Goal: Transaction & Acquisition: Purchase product/service

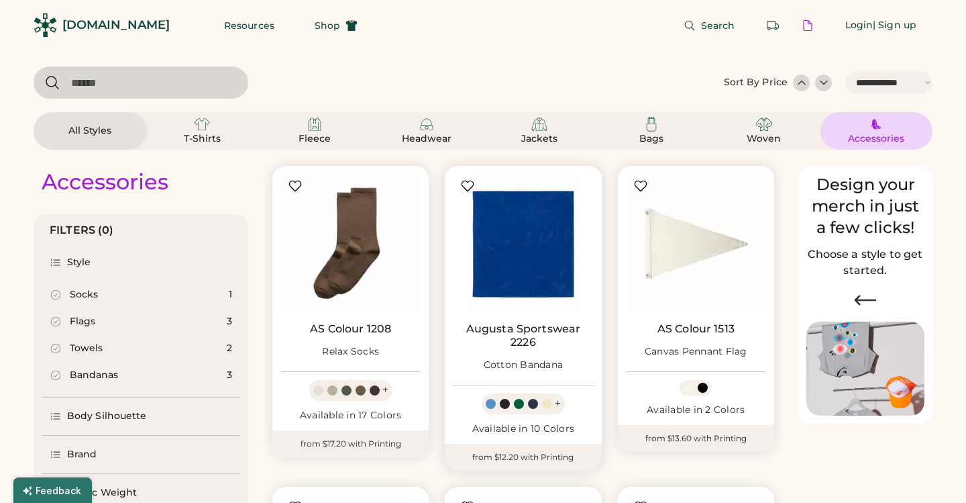
select select "*****"
click at [205, 134] on div "T-Shirts" at bounding box center [202, 138] width 60 height 13
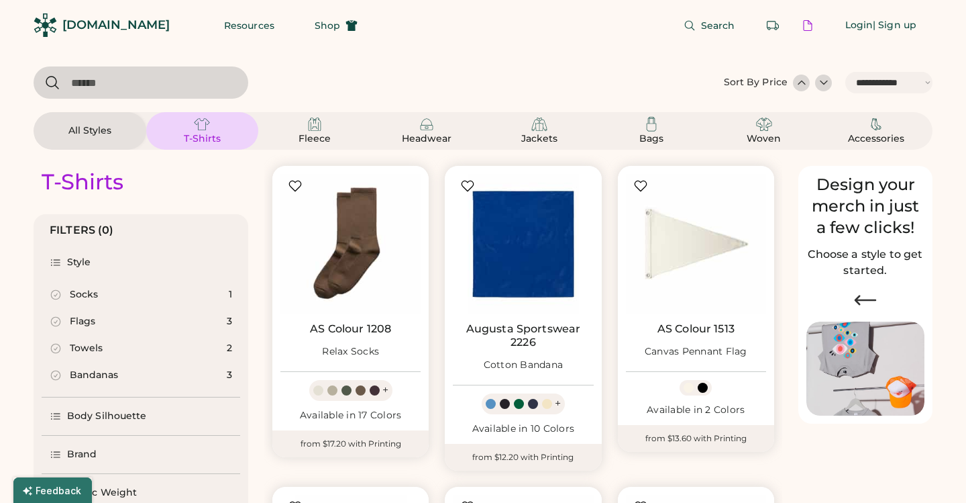
select select "*"
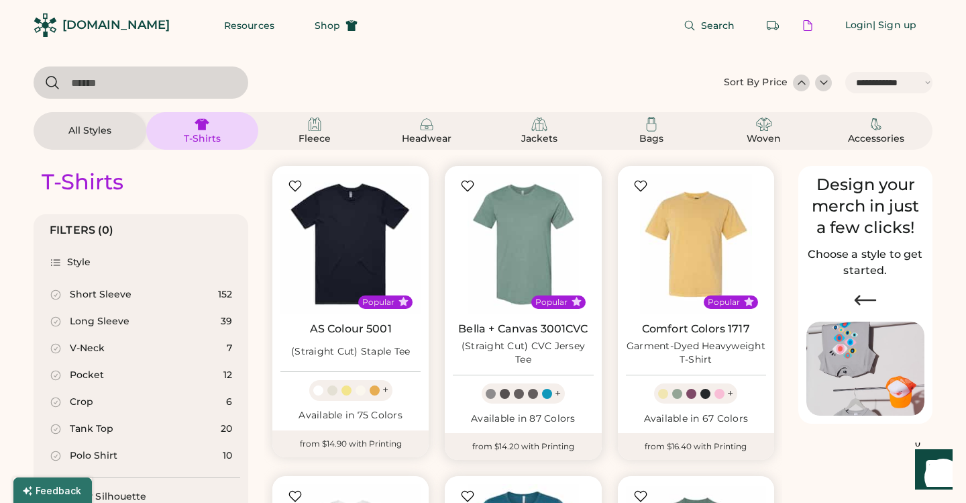
click at [559, 391] on div "+" at bounding box center [558, 393] width 6 height 15
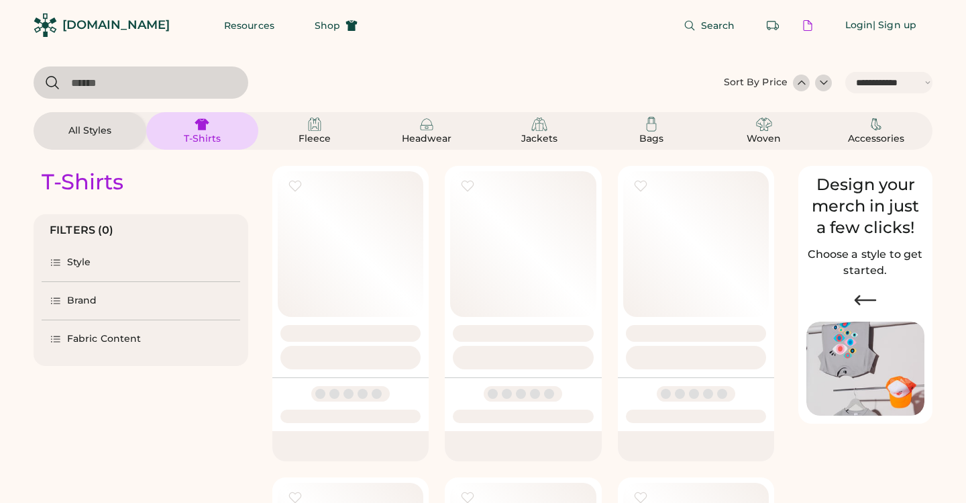
select select "*****"
select select "*"
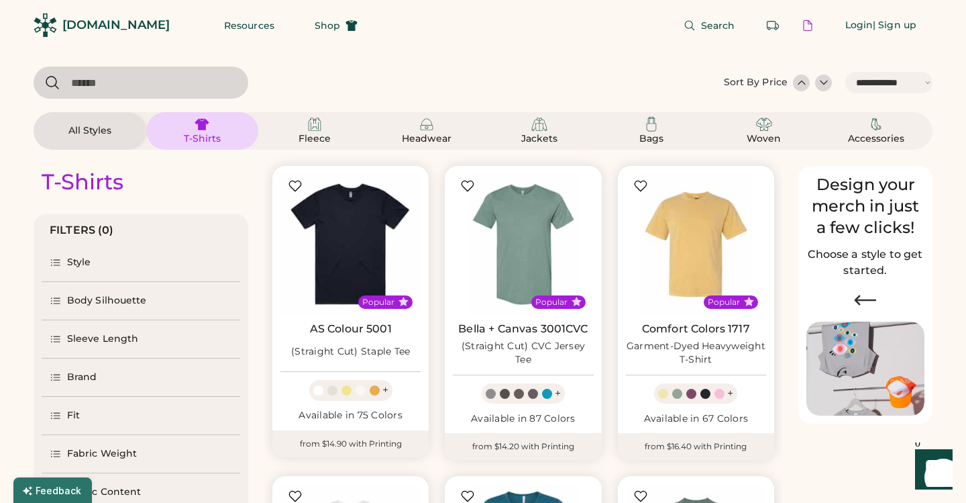
scroll to position [25, 0]
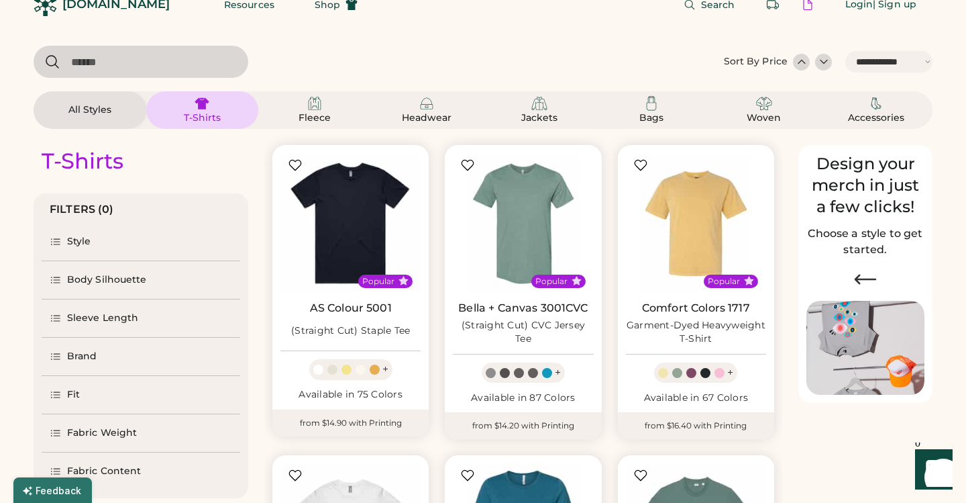
select select "*****"
select select "*"
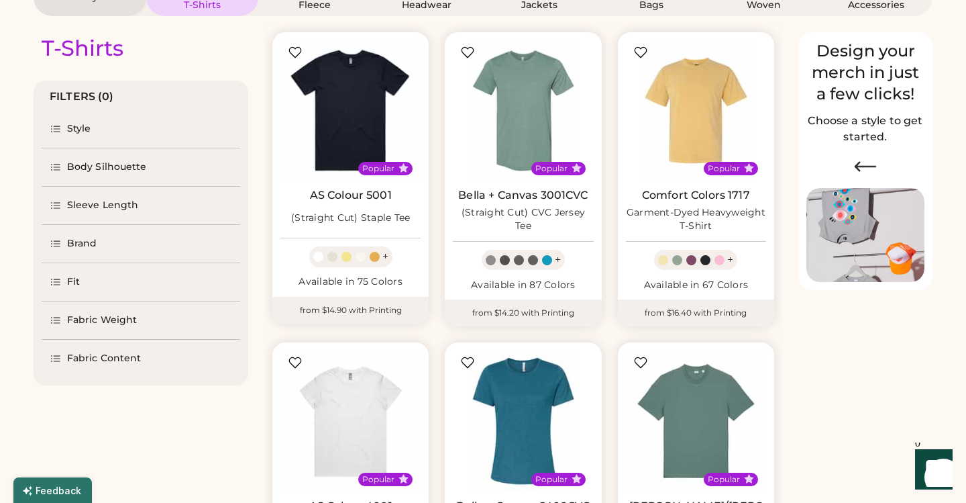
scroll to position [126, 0]
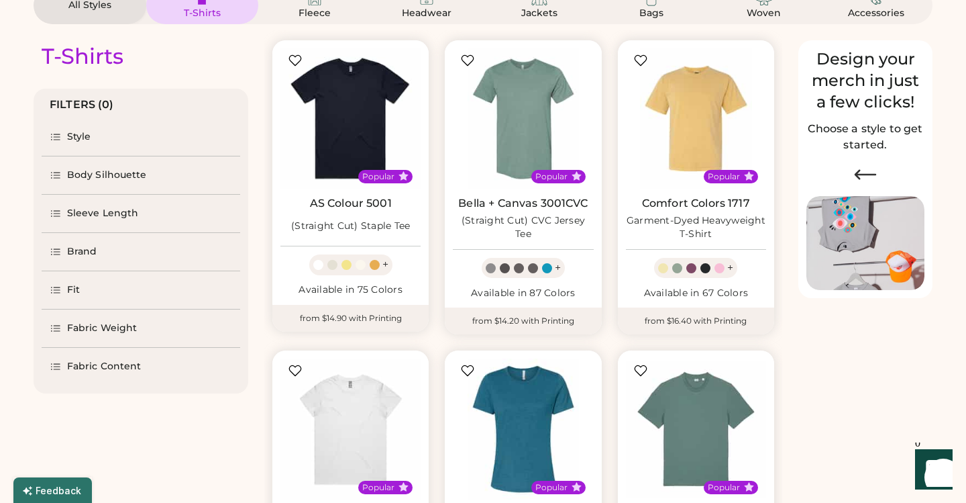
click at [79, 253] on div "Brand" at bounding box center [82, 251] width 30 height 13
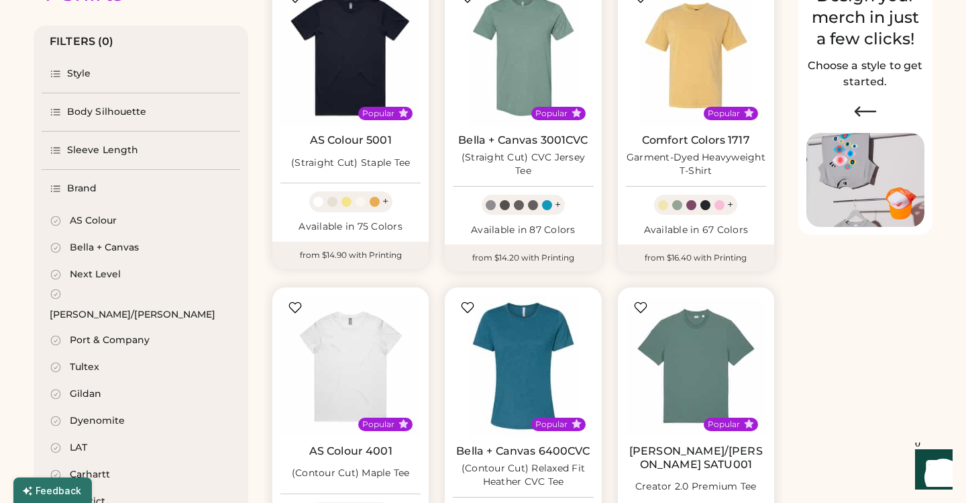
scroll to position [192, 0]
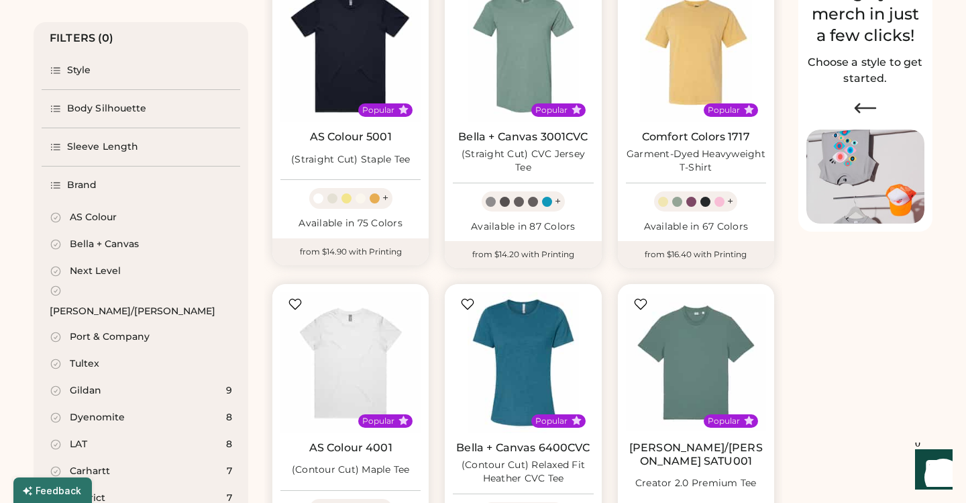
click at [92, 384] on div "Gildan" at bounding box center [86, 390] width 32 height 13
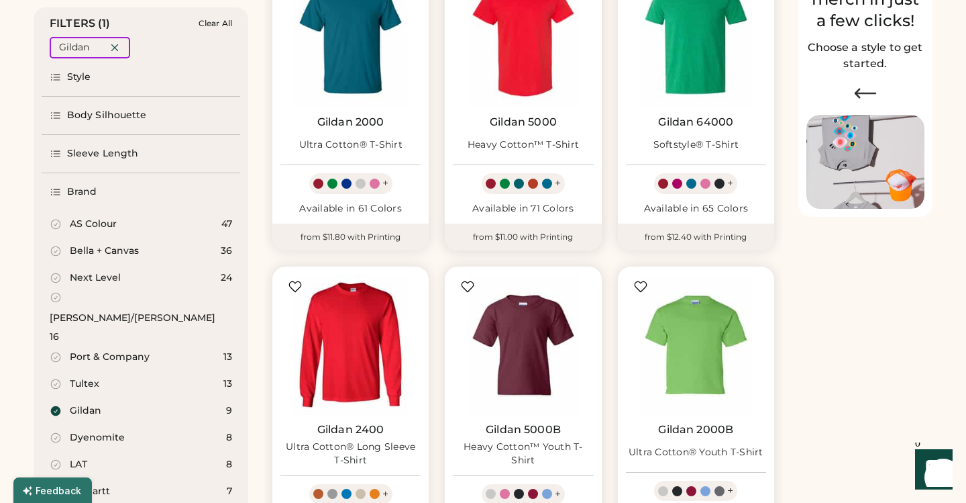
scroll to position [209, 0]
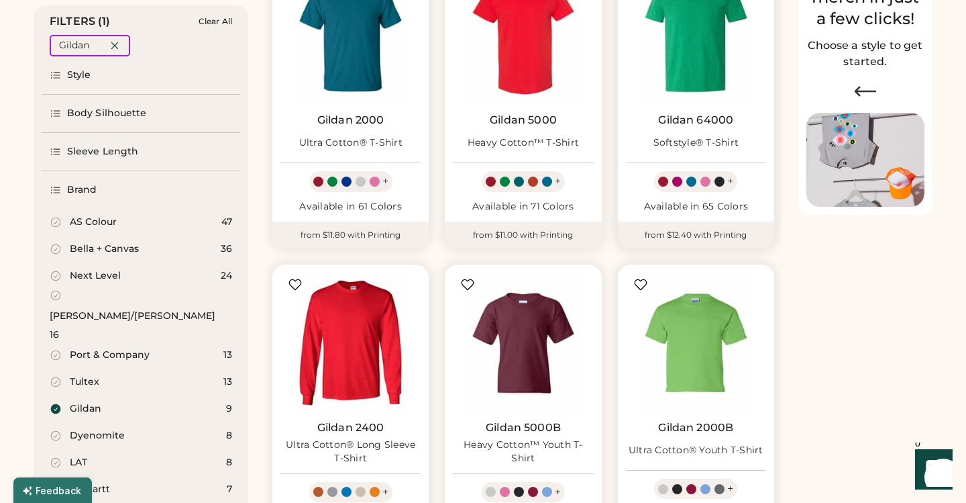
click at [702, 117] on link "Gildan 64000" at bounding box center [695, 119] width 75 height 13
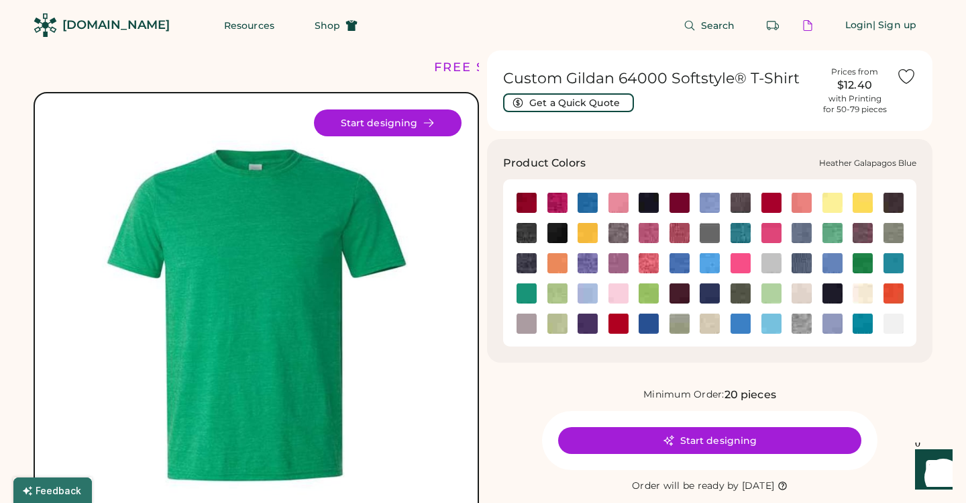
click at [742, 231] on img at bounding box center [741, 233] width 20 height 20
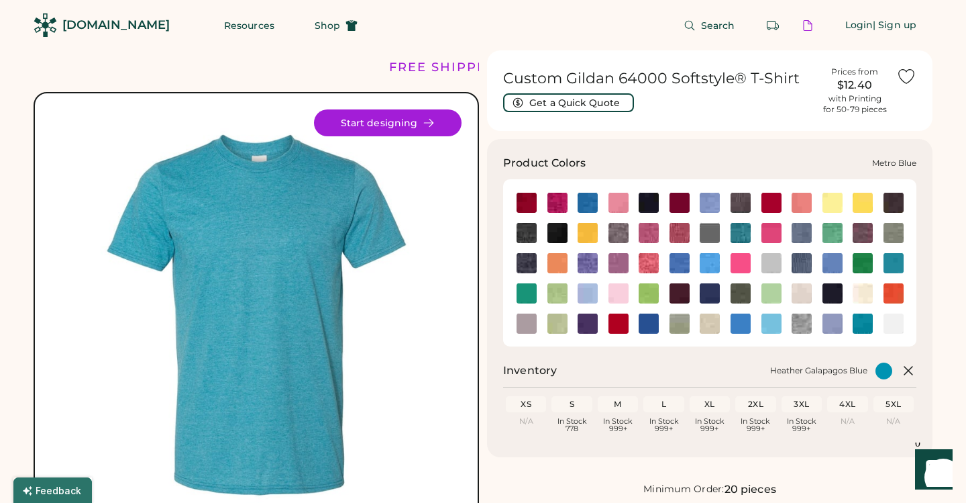
click at [711, 297] on img at bounding box center [710, 293] width 20 height 20
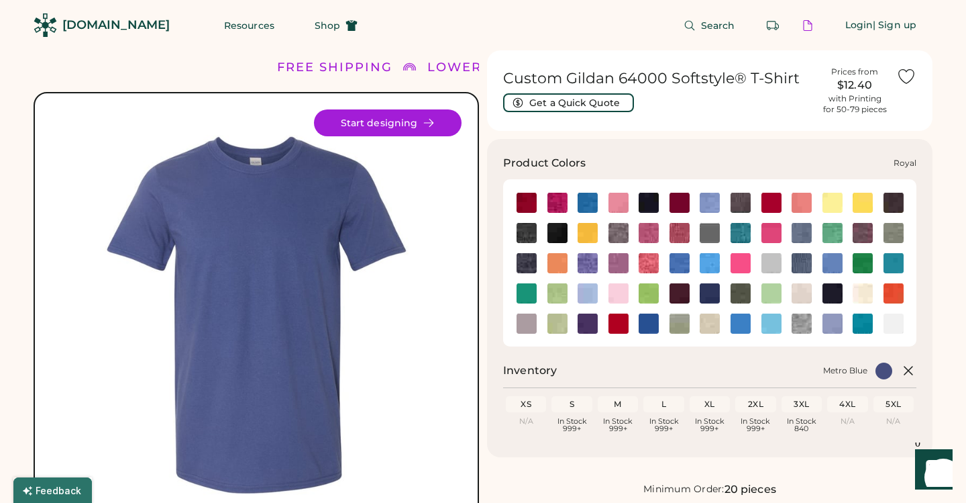
click at [642, 321] on img at bounding box center [649, 323] width 20 height 20
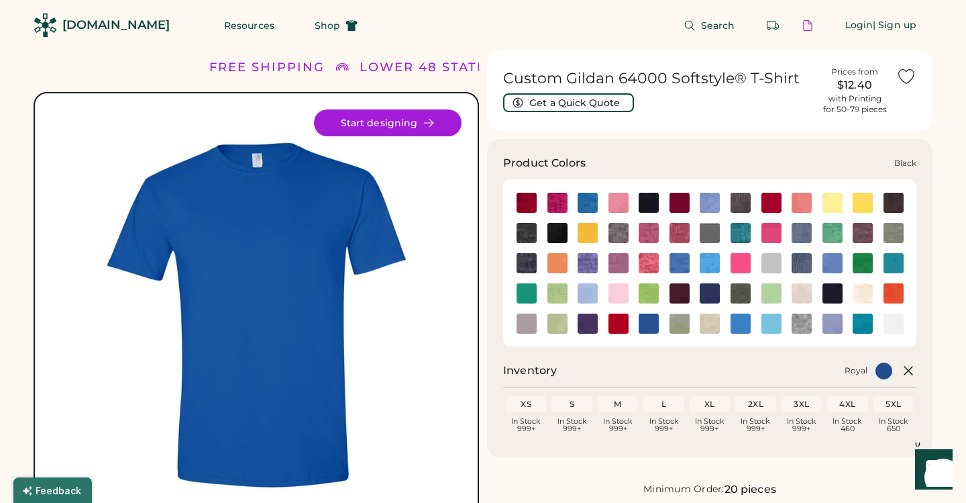
click at [654, 205] on img at bounding box center [649, 203] width 20 height 20
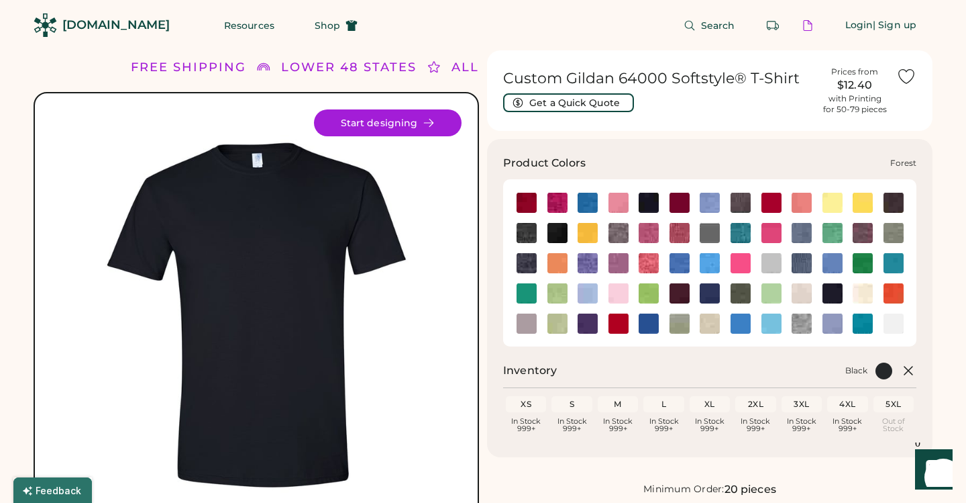
click at [554, 235] on img at bounding box center [558, 233] width 20 height 20
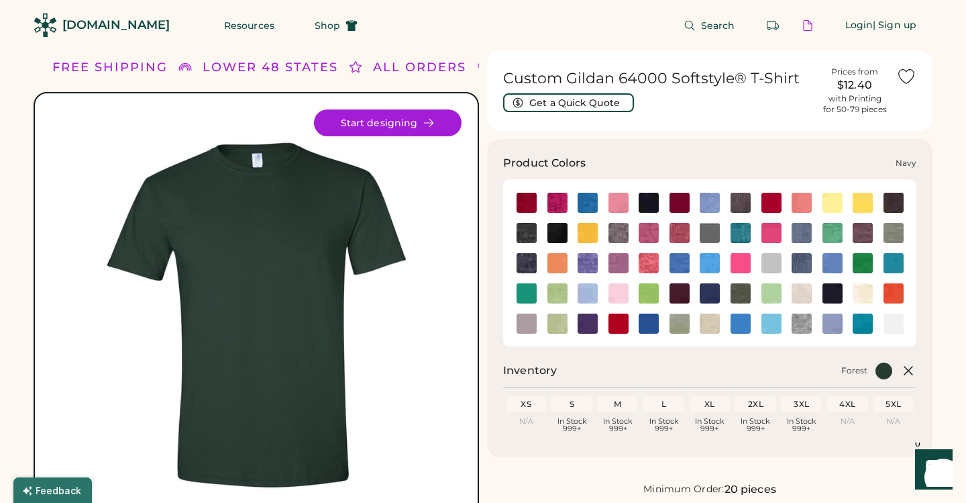
click at [832, 289] on img at bounding box center [833, 293] width 20 height 20
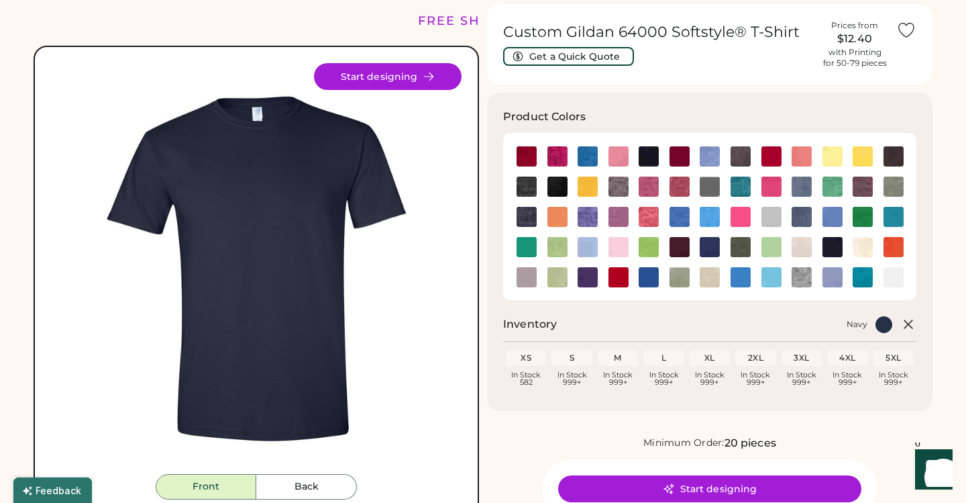
scroll to position [54, 0]
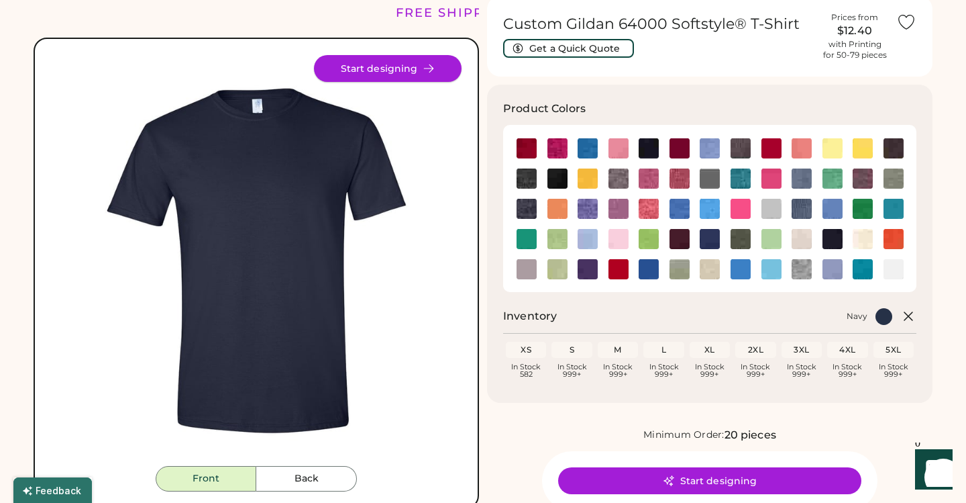
click at [421, 70] on button "Start designing" at bounding box center [388, 68] width 148 height 27
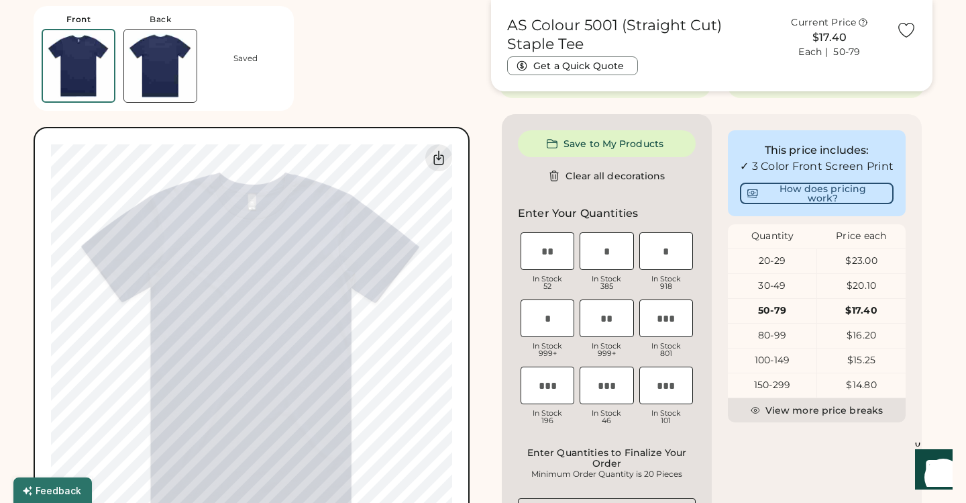
scroll to position [545, 0]
click at [768, 368] on div "100-149" at bounding box center [772, 361] width 89 height 13
click at [780, 344] on div "80-99" at bounding box center [772, 336] width 89 height 13
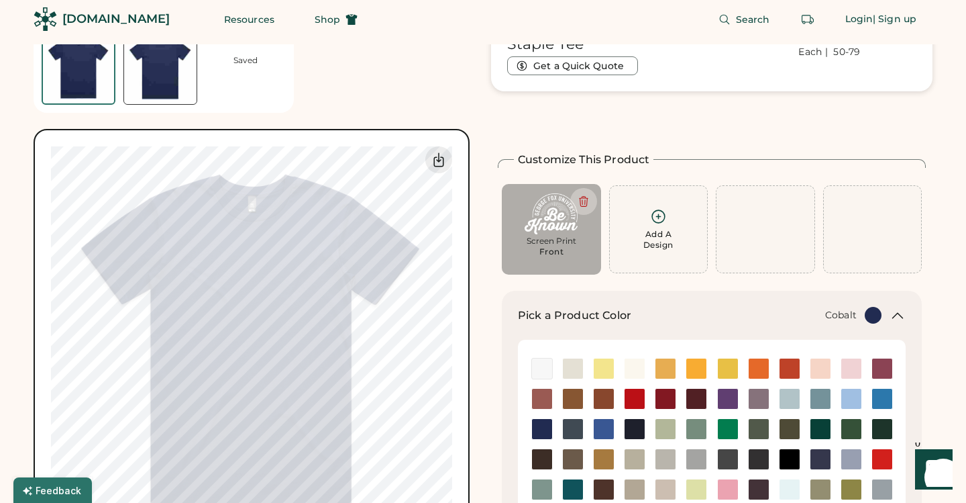
scroll to position [0, 0]
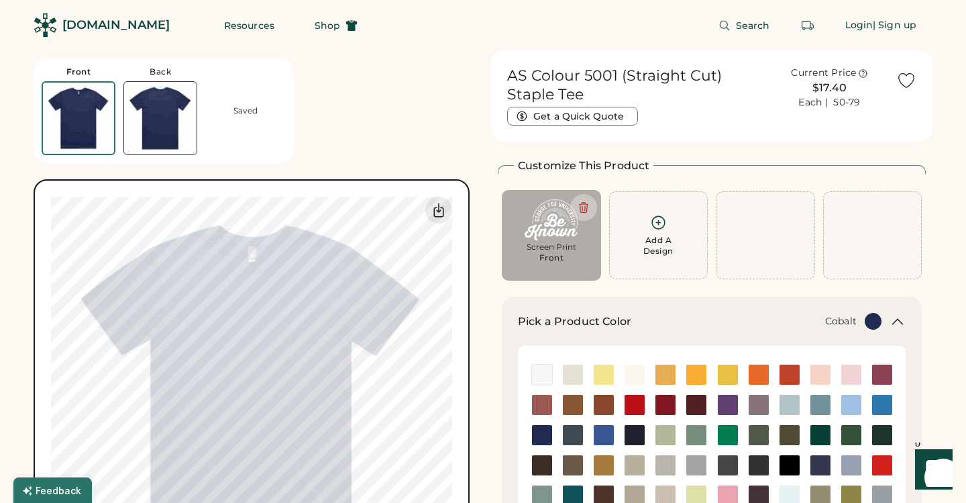
click at [843, 103] on div "Each | 50-79" at bounding box center [830, 102] width 62 height 13
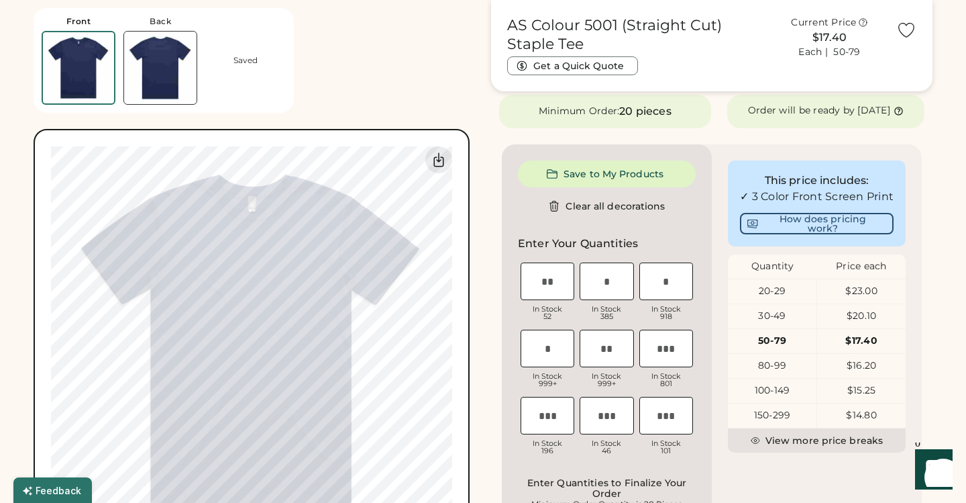
scroll to position [519, 0]
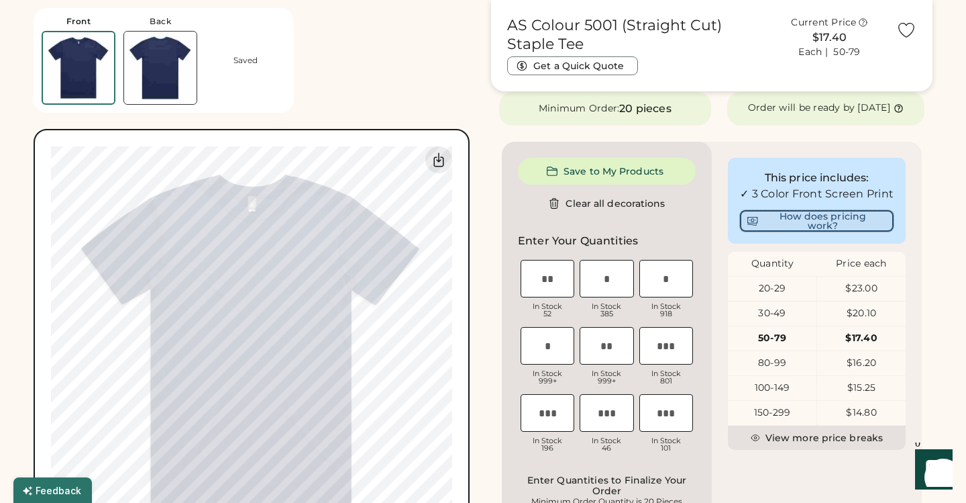
click at [809, 232] on button "How does pricing work?" at bounding box center [817, 220] width 154 height 21
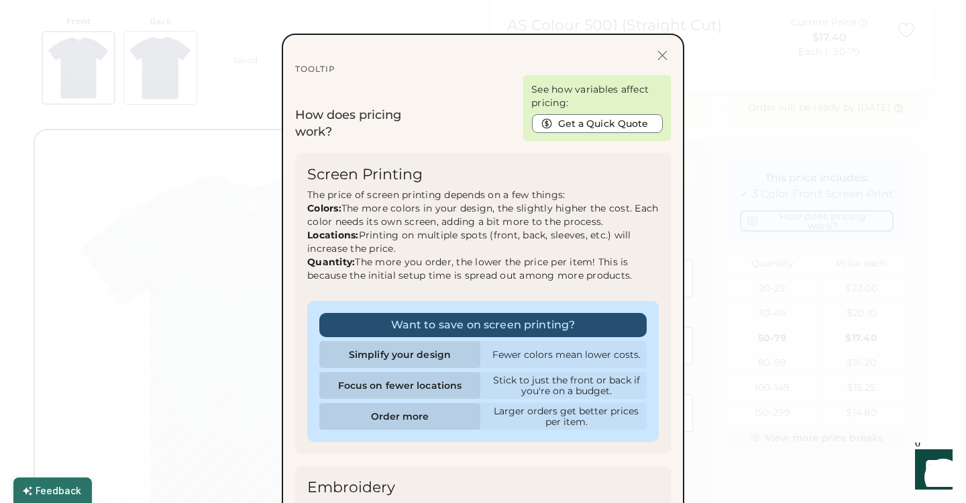
click at [662, 56] on div at bounding box center [662, 55] width 17 height 17
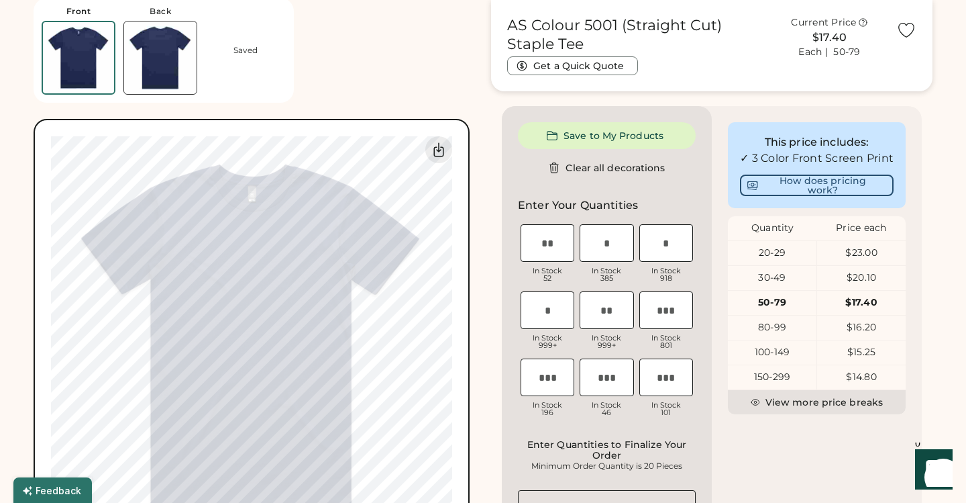
scroll to position [563, 0]
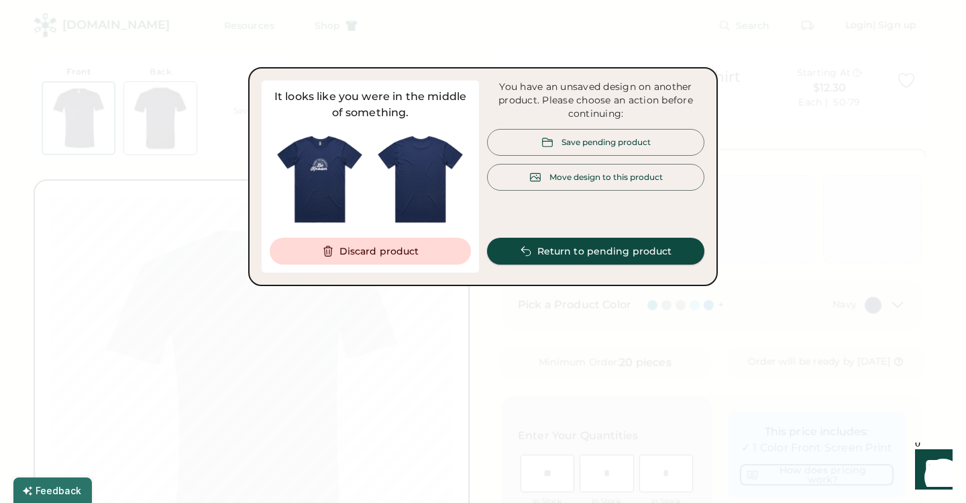
click at [519, 248] on button "Return to pending product" at bounding box center [595, 251] width 217 height 27
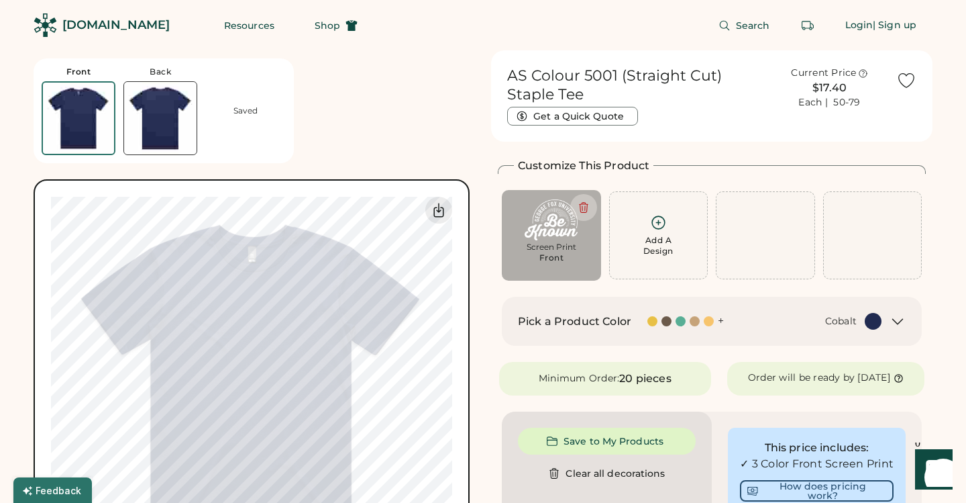
click at [643, 95] on h1 "AS Colour 5001 (Straight Cut) Staple Tee" at bounding box center [635, 85] width 256 height 38
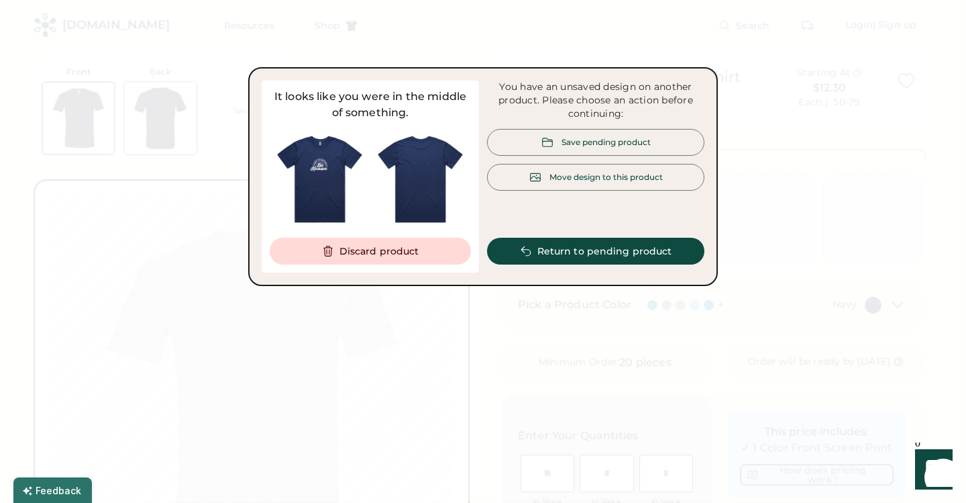
click at [609, 144] on div "Save pending product" at bounding box center [606, 141] width 89 height 11
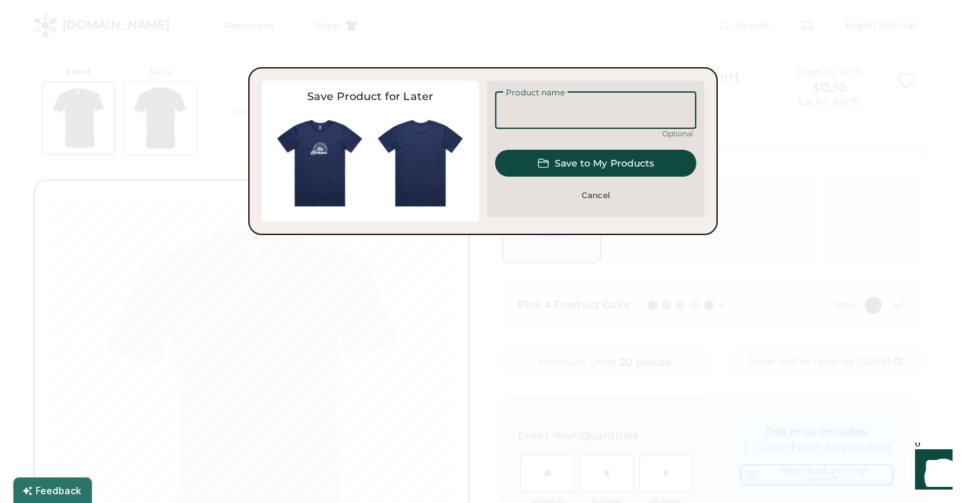
click at [568, 121] on input "input" at bounding box center [595, 110] width 201 height 38
type input "**********"
click at [605, 164] on button "Save to My Products" at bounding box center [595, 163] width 201 height 27
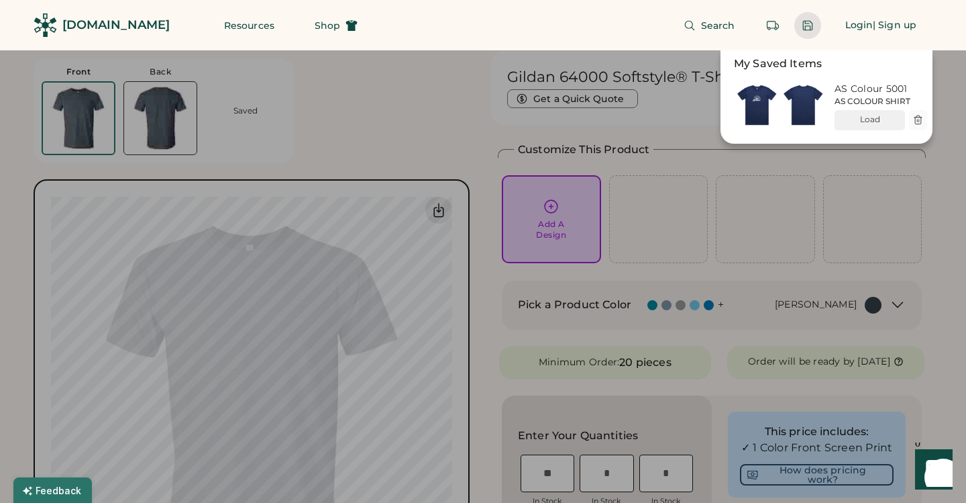
click at [868, 302] on div at bounding box center [483, 251] width 966 height 503
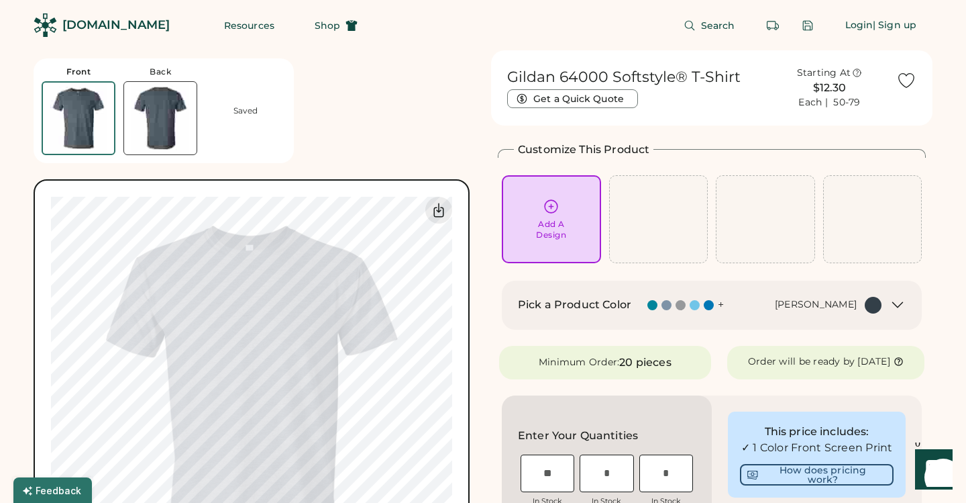
click at [905, 301] on icon at bounding box center [898, 305] width 16 height 16
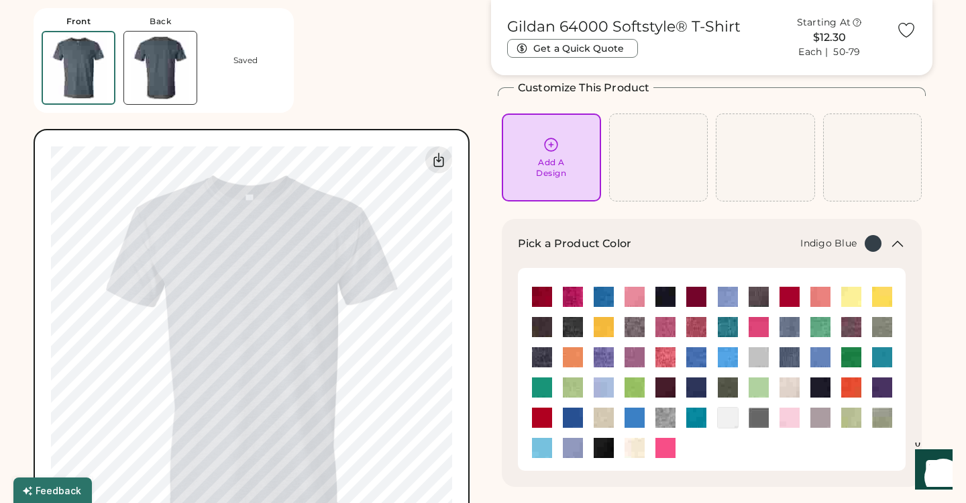
scroll to position [71, 0]
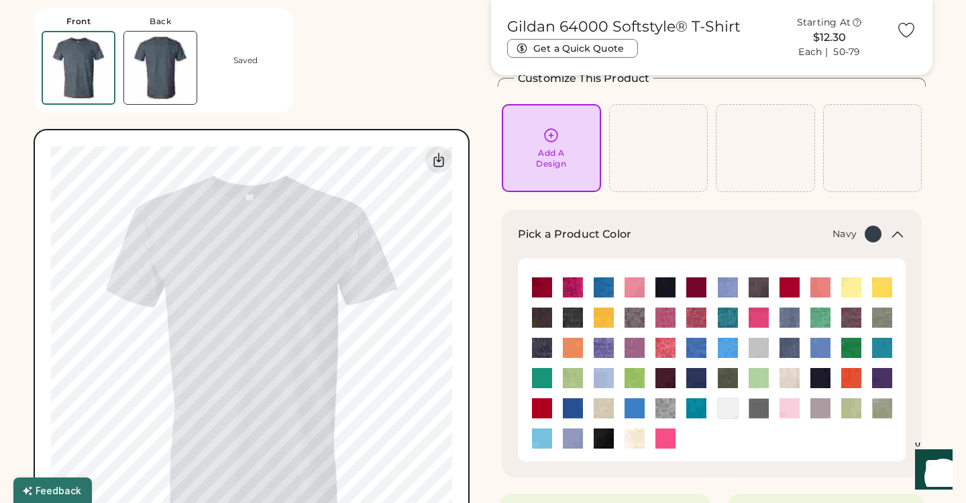
click at [826, 377] on img at bounding box center [821, 378] width 20 height 20
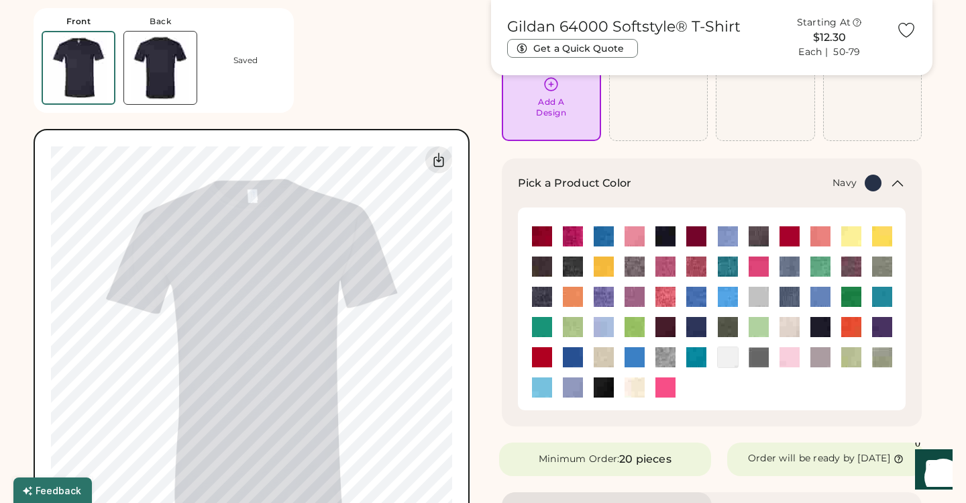
scroll to position [118, 0]
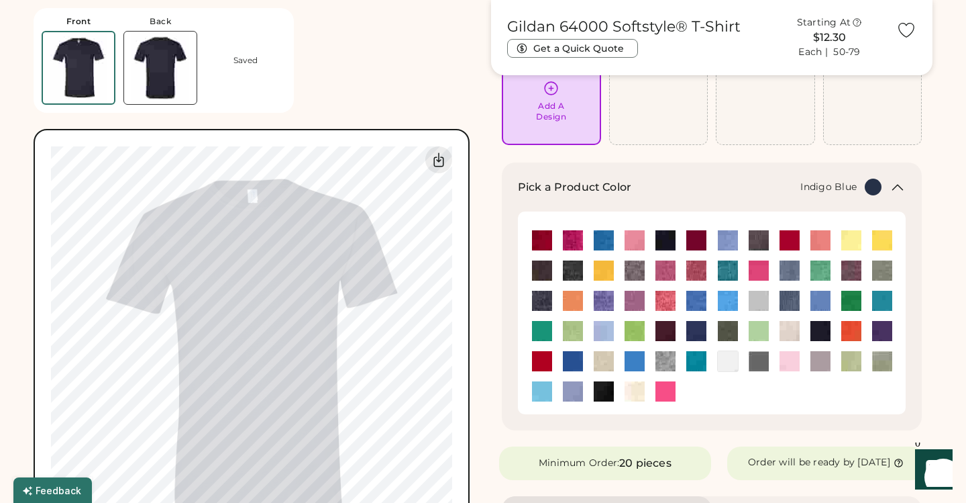
click at [790, 303] on img at bounding box center [790, 301] width 20 height 20
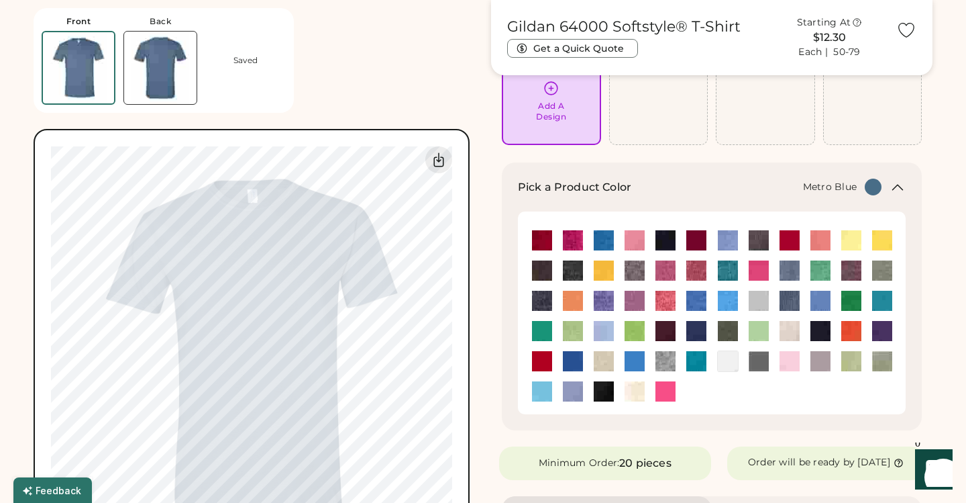
click at [682, 338] on div at bounding box center [696, 330] width 31 height 21
click at [694, 337] on img at bounding box center [697, 331] width 20 height 20
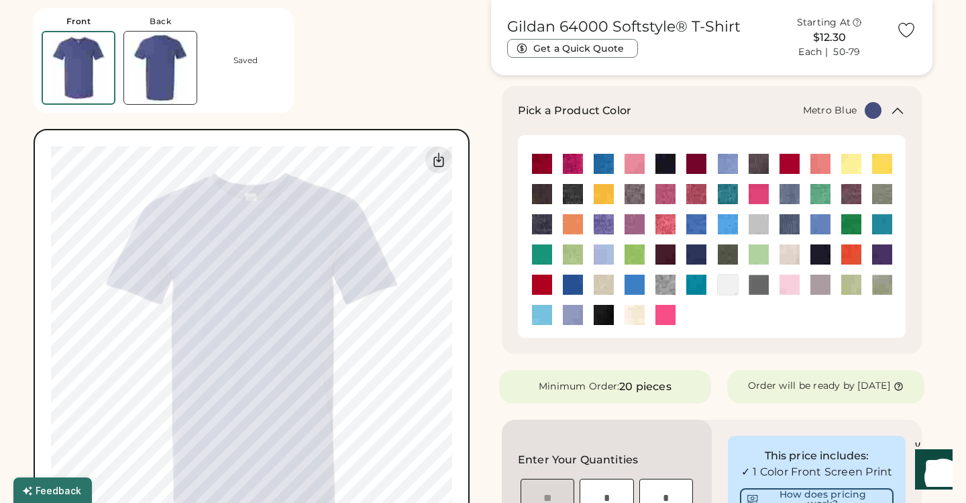
scroll to position [195, 0]
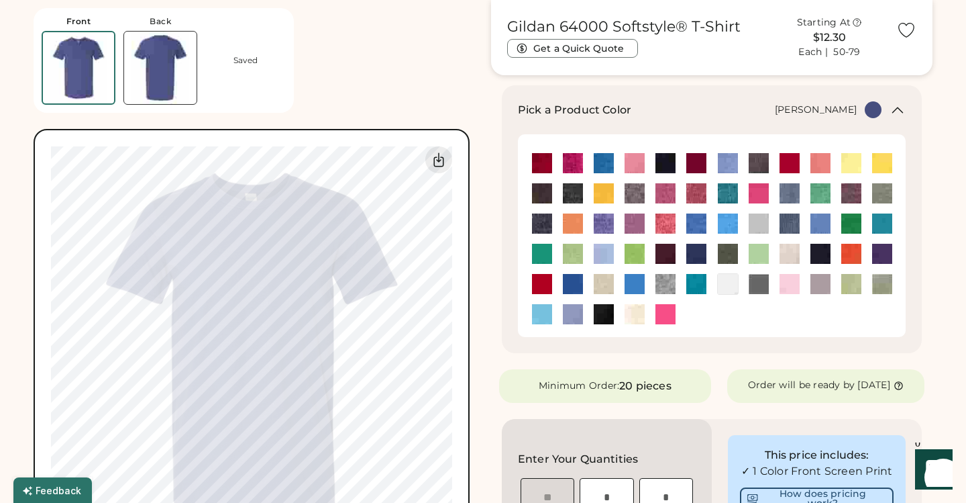
click at [550, 217] on img at bounding box center [542, 223] width 20 height 20
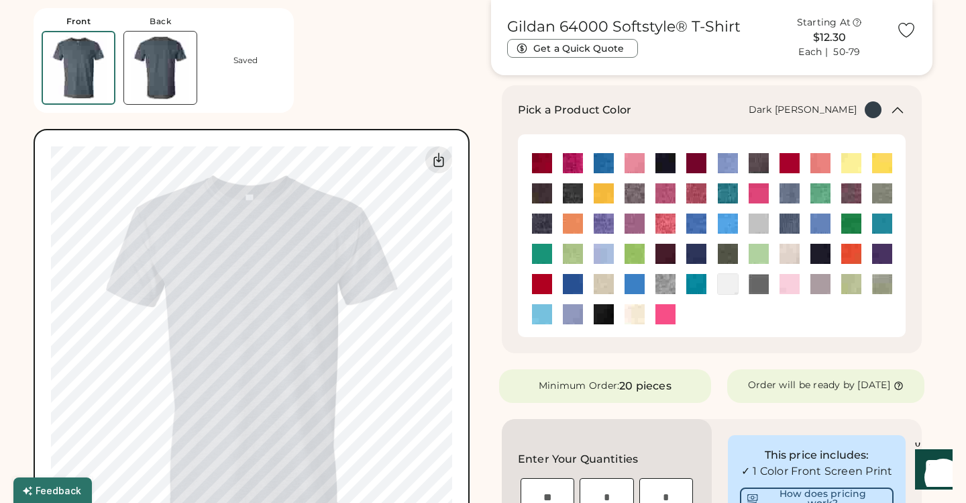
click at [576, 194] on img at bounding box center [573, 193] width 20 height 20
click at [808, 189] on div at bounding box center [820, 193] width 31 height 21
click at [784, 195] on img at bounding box center [790, 193] width 20 height 20
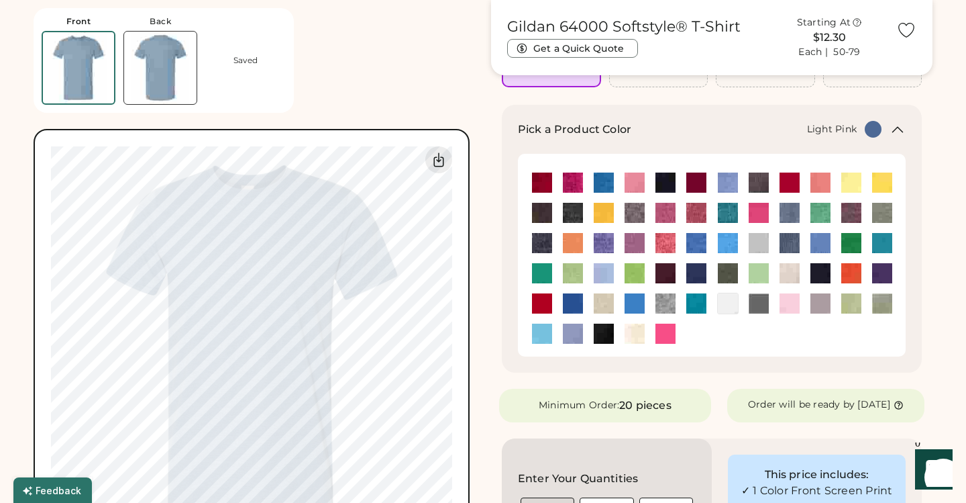
scroll to position [173, 0]
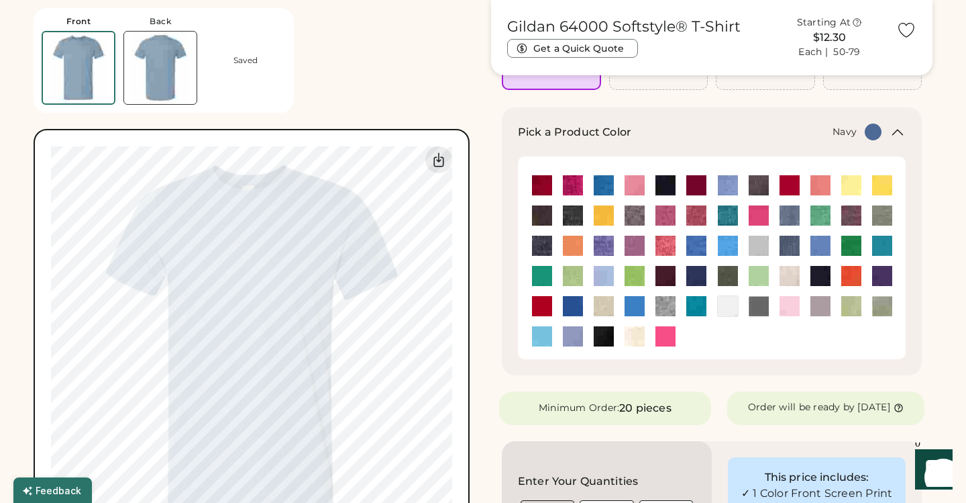
click at [830, 279] on img at bounding box center [821, 276] width 20 height 20
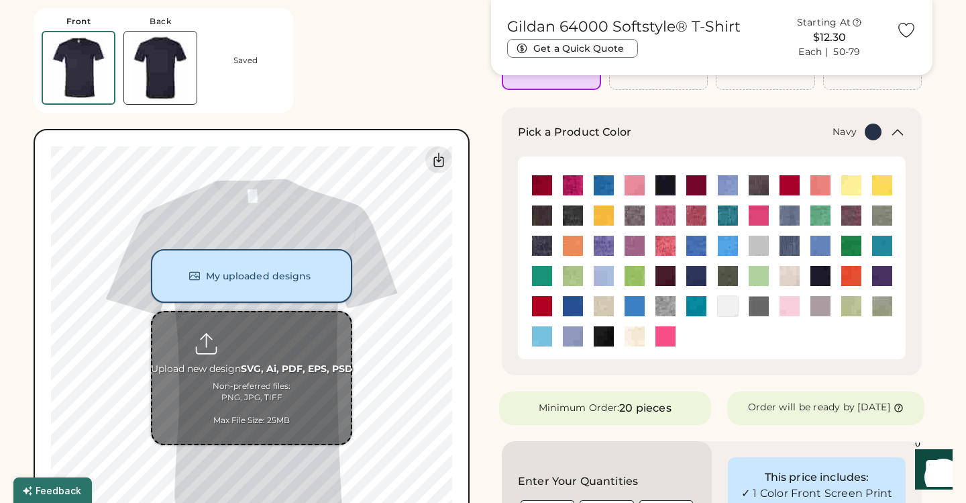
click at [309, 277] on button "My uploaded designs" at bounding box center [251, 276] width 201 height 54
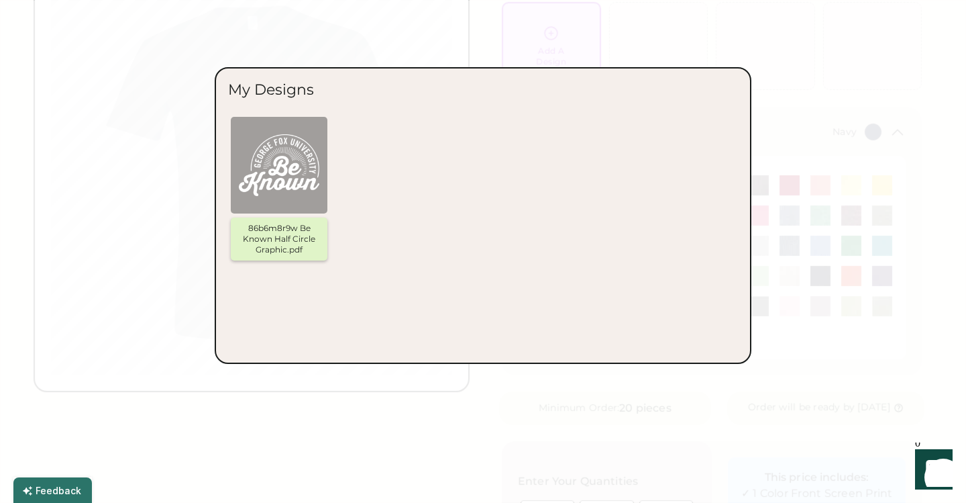
click at [293, 195] on img at bounding box center [279, 165] width 81 height 81
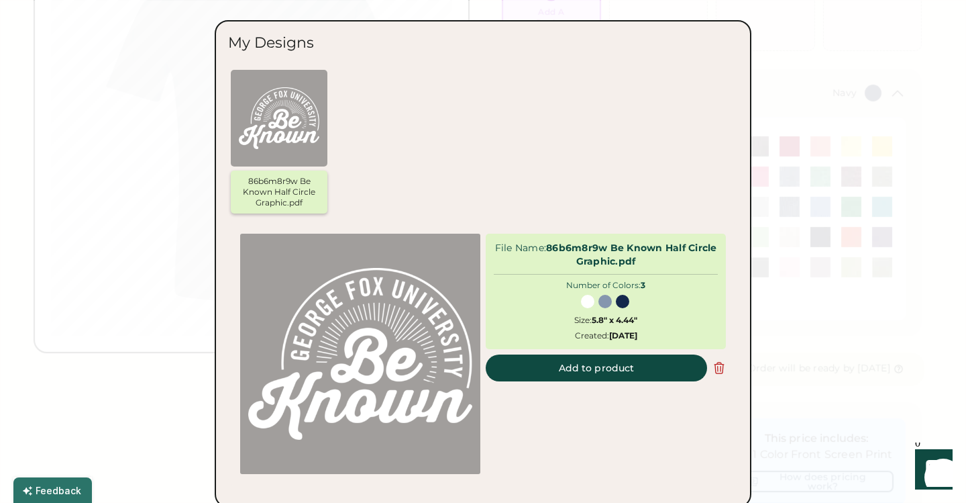
scroll to position [225, 0]
click at [586, 307] on div at bounding box center [588, 301] width 17 height 16
click at [601, 364] on button "Add to product" at bounding box center [596, 367] width 221 height 27
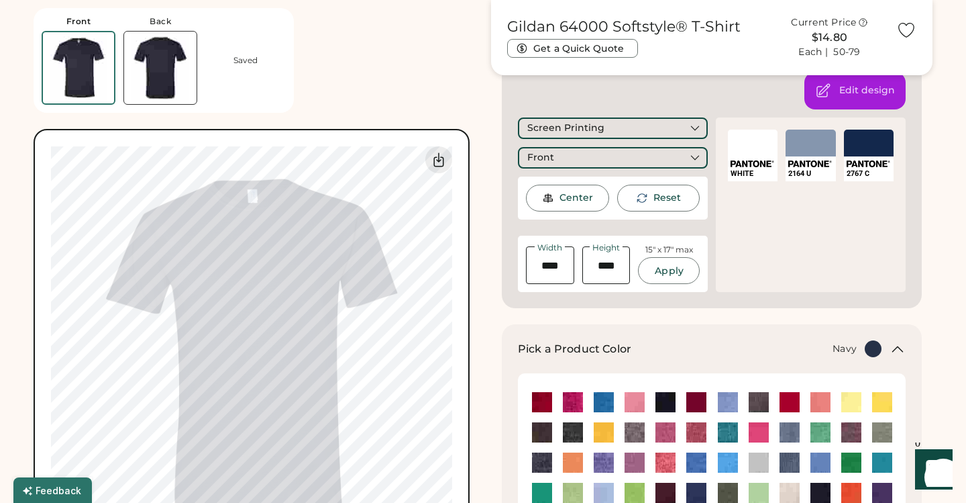
type input "****"
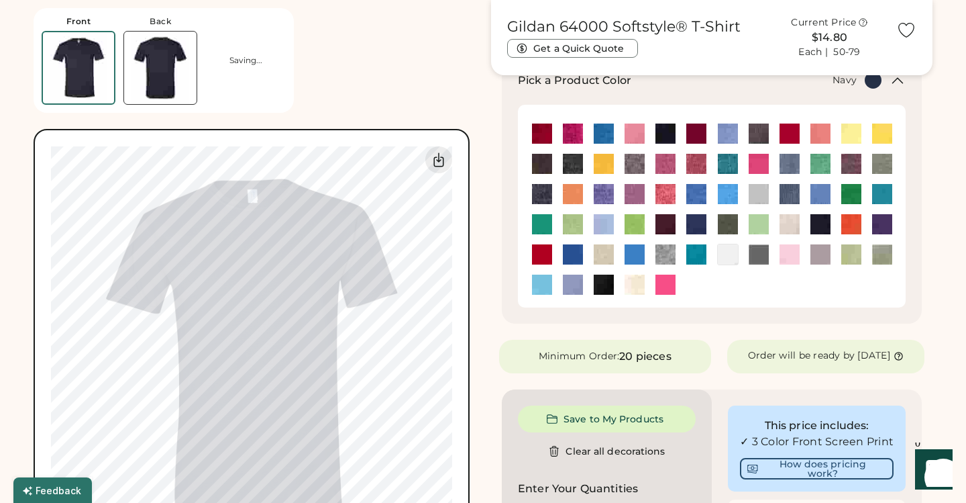
type input "****"
click at [536, 48] on button "Get a Quick Quote" at bounding box center [572, 48] width 131 height 19
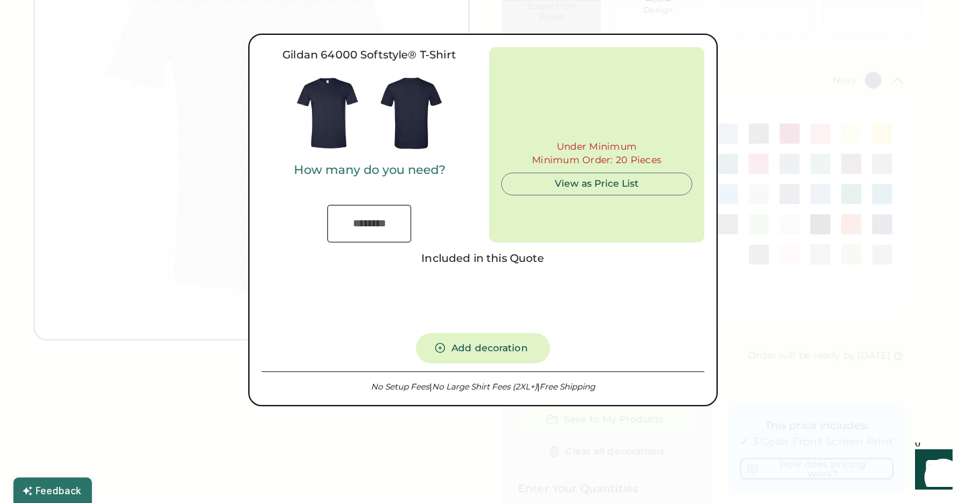
type input "***"
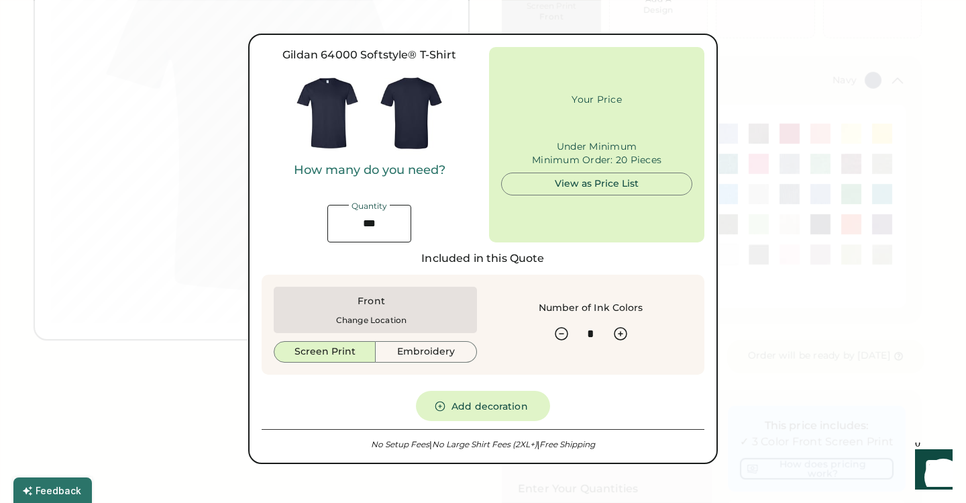
type input "******"
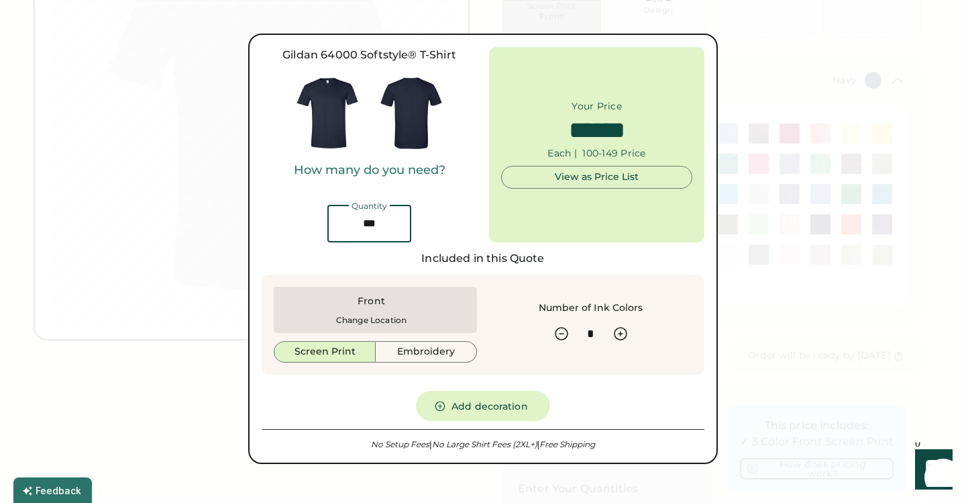
drag, startPoint x: 395, startPoint y: 228, endPoint x: 344, endPoint y: 228, distance: 51.0
click at [344, 228] on input "input" at bounding box center [370, 224] width 84 height 38
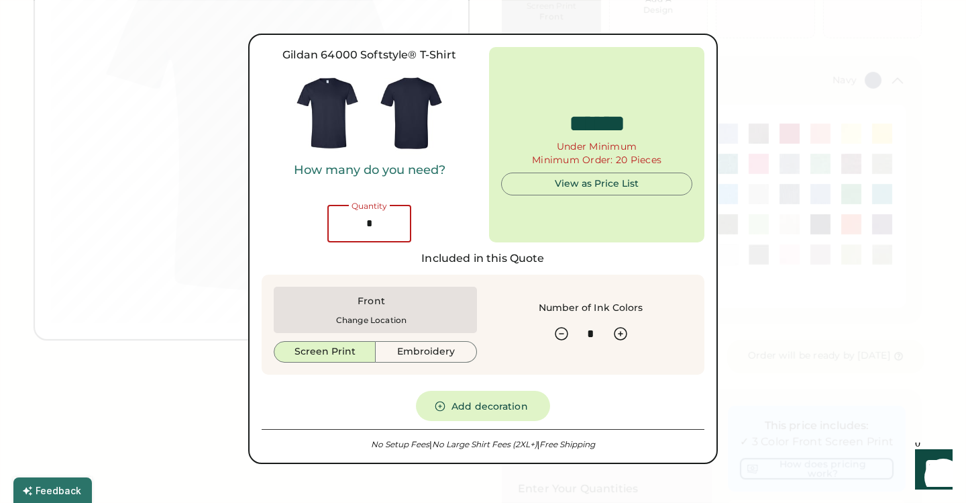
type input "**"
type input "*****"
type input "*"
type input "***"
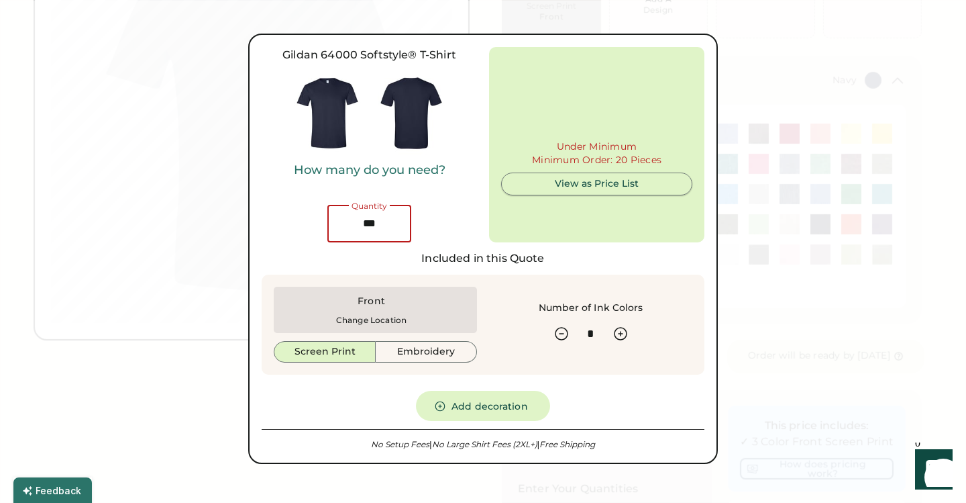
type input "******"
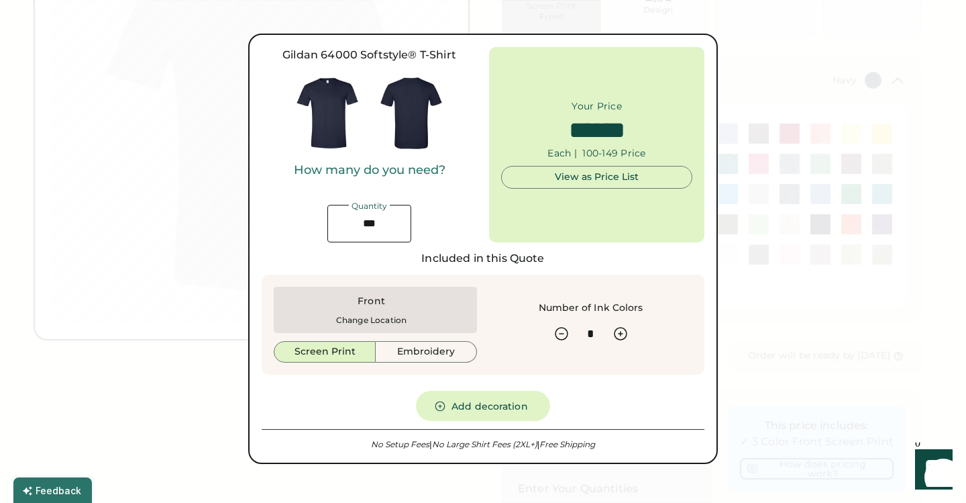
click at [744, 412] on div at bounding box center [483, 251] width 966 height 503
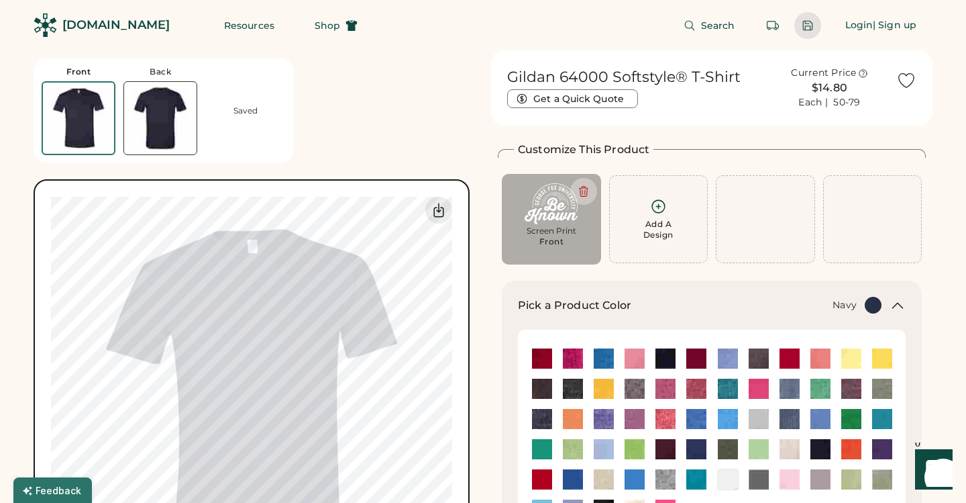
click at [811, 28] on div at bounding box center [808, 25] width 12 height 12
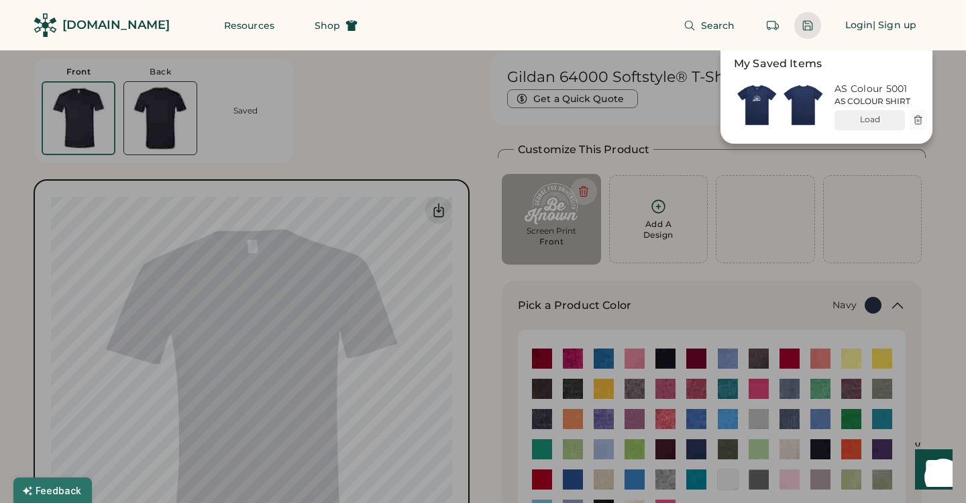
click at [804, 21] on div at bounding box center [808, 25] width 12 height 12
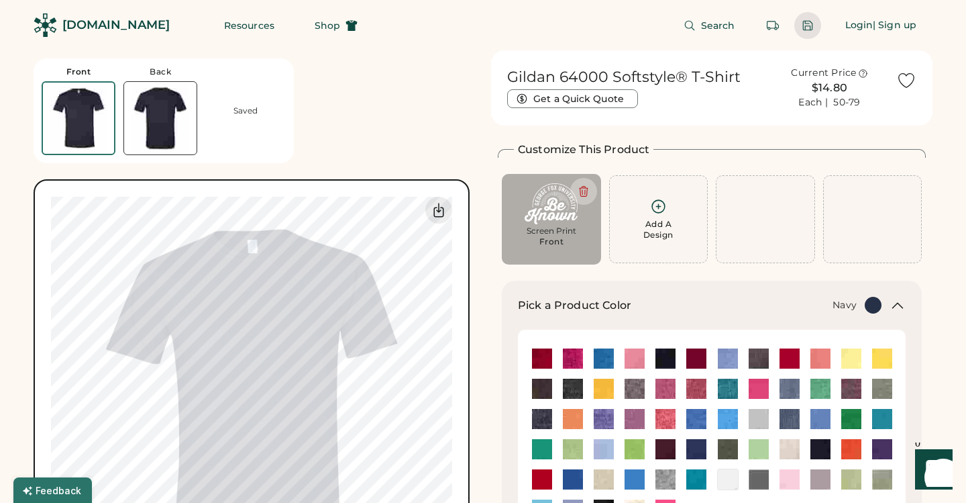
click at [812, 28] on div at bounding box center [808, 25] width 12 height 12
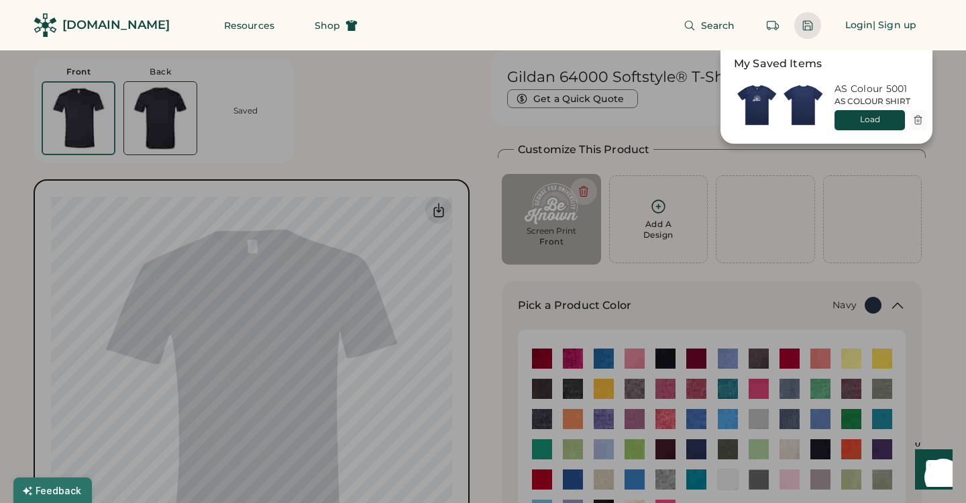
click at [880, 122] on div "Load" at bounding box center [870, 119] width 54 height 11
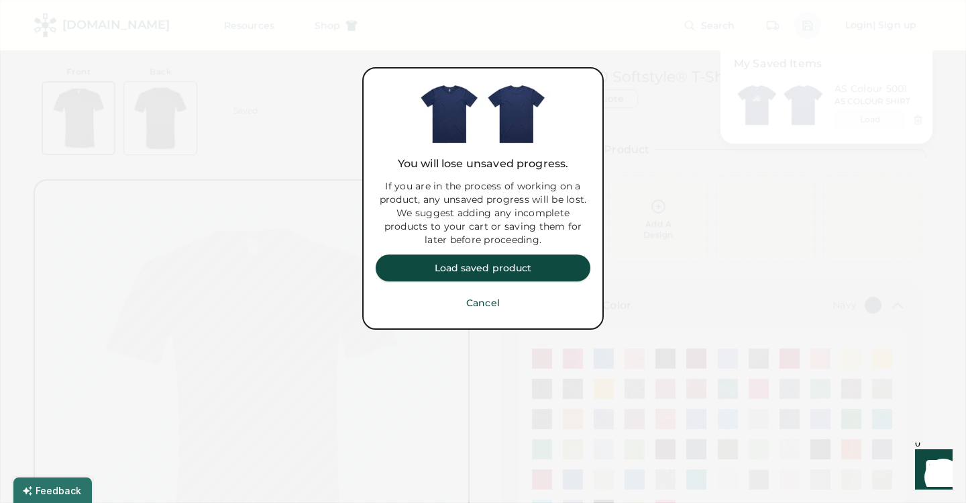
click at [481, 279] on button "Load saved product" at bounding box center [483, 267] width 215 height 27
click at [487, 266] on button "Load saved product" at bounding box center [483, 267] width 215 height 27
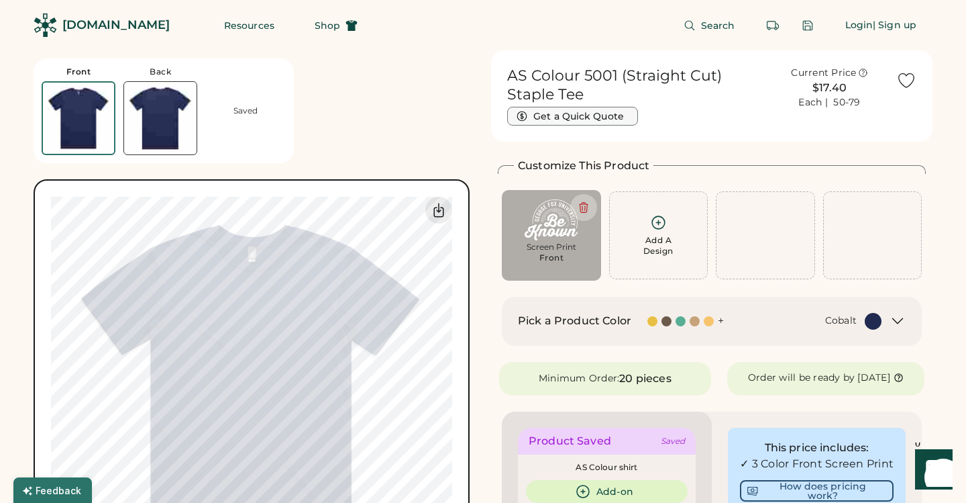
click at [587, 120] on button "Get a Quick Quote" at bounding box center [572, 116] width 131 height 19
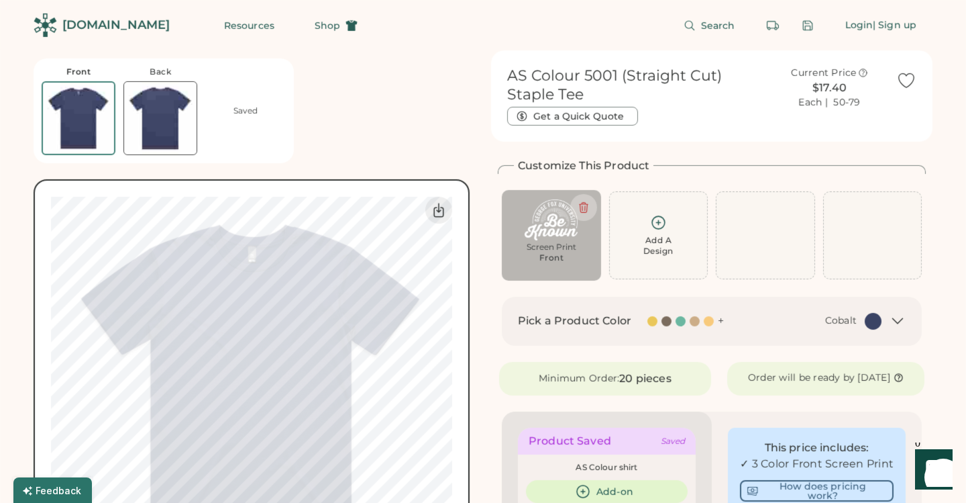
type input "******"
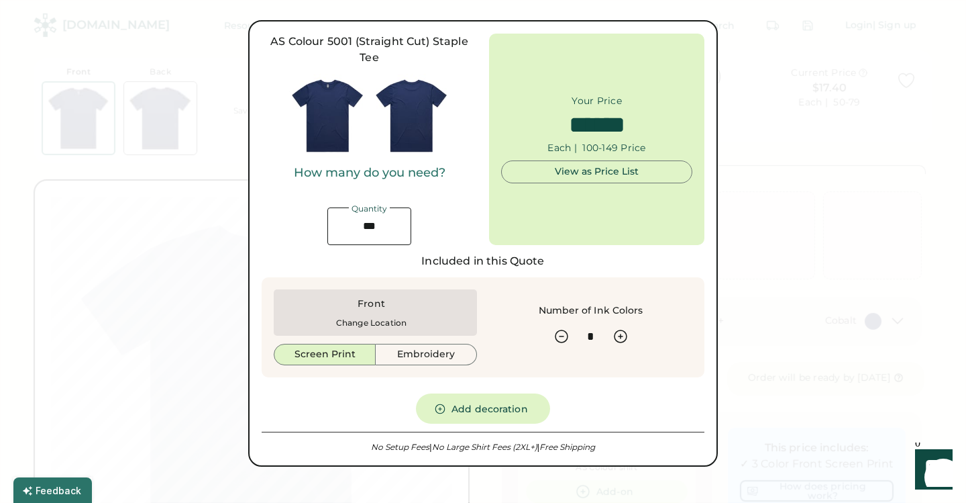
click at [914, 385] on div at bounding box center [483, 251] width 966 height 503
